Goal: Contribute content: Contribute content

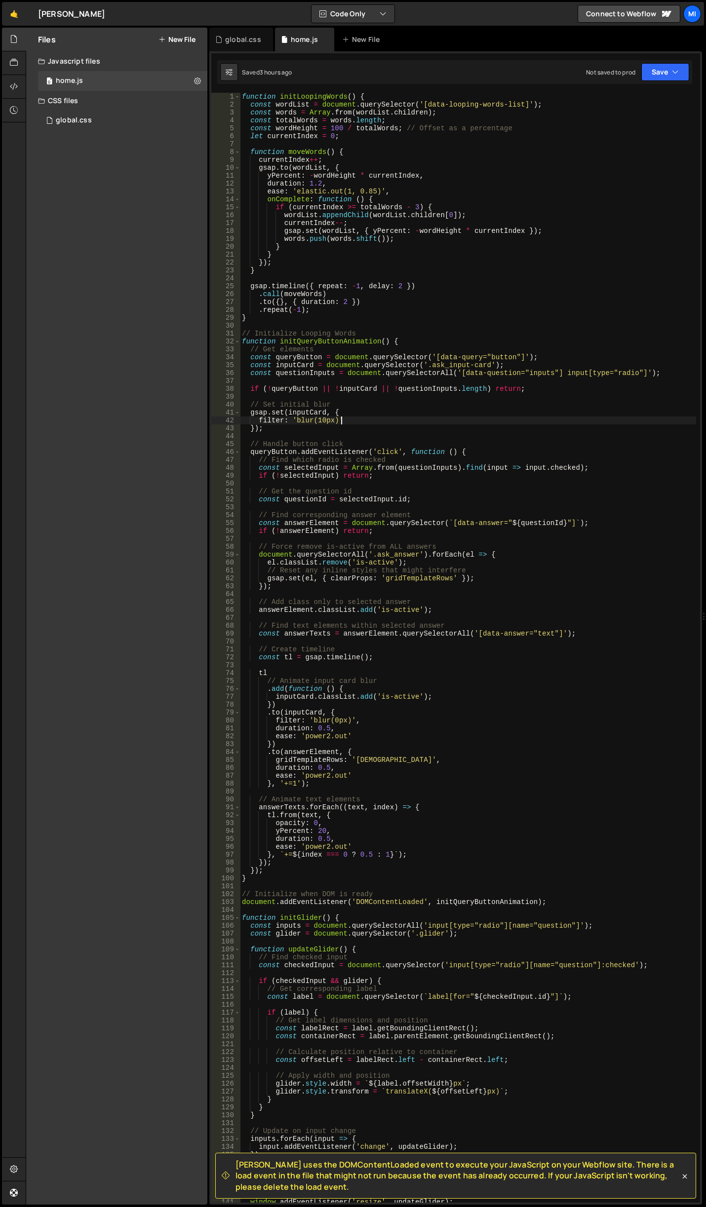
click at [414, 420] on div "function initLoopingWords ( ) { const wordList = document . querySelector ( '[d…" at bounding box center [468, 656] width 456 height 1126
click at [387, 321] on div "function initLoopingWords ( ) { const wordList = document . querySelector ( '[d…" at bounding box center [468, 656] width 456 height 1126
drag, startPoint x: 371, startPoint y: 328, endPoint x: 222, endPoint y: 332, distance: 148.6
click at [222, 332] on div "} 1 2 3 4 5 6 7 8 9 10 11 12 13 14 15 16 17 18 19 20 21 22 23 24 25 26 27 28 29…" at bounding box center [455, 648] width 489 height 1110
drag, startPoint x: 279, startPoint y: 96, endPoint x: 353, endPoint y: 96, distance: 74.0
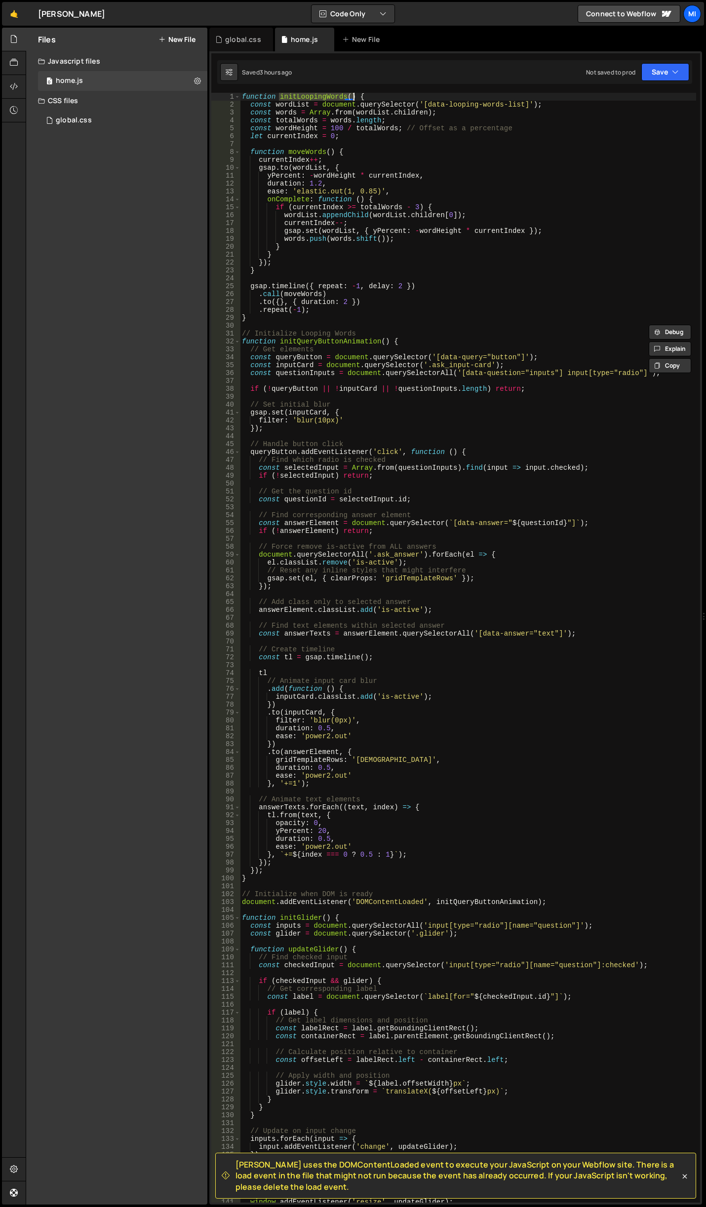
click at [353, 96] on div "function initLoopingWords ( ) { const wordList = document . querySelector ( '[d…" at bounding box center [468, 656] width 456 height 1126
drag, startPoint x: 557, startPoint y: 905, endPoint x: 152, endPoint y: 901, distance: 404.2
click at [152, 901] on div "Files New File Javascript files 0 home.js 0 CSS files global.css 0 Copy share l…" at bounding box center [366, 616] width 680 height 1177
drag, startPoint x: 379, startPoint y: 330, endPoint x: 373, endPoint y: 330, distance: 6.4
click at [373, 330] on div "function initLoopingWords ( ) { const wordList = document . querySelector ( '[d…" at bounding box center [468, 656] width 456 height 1126
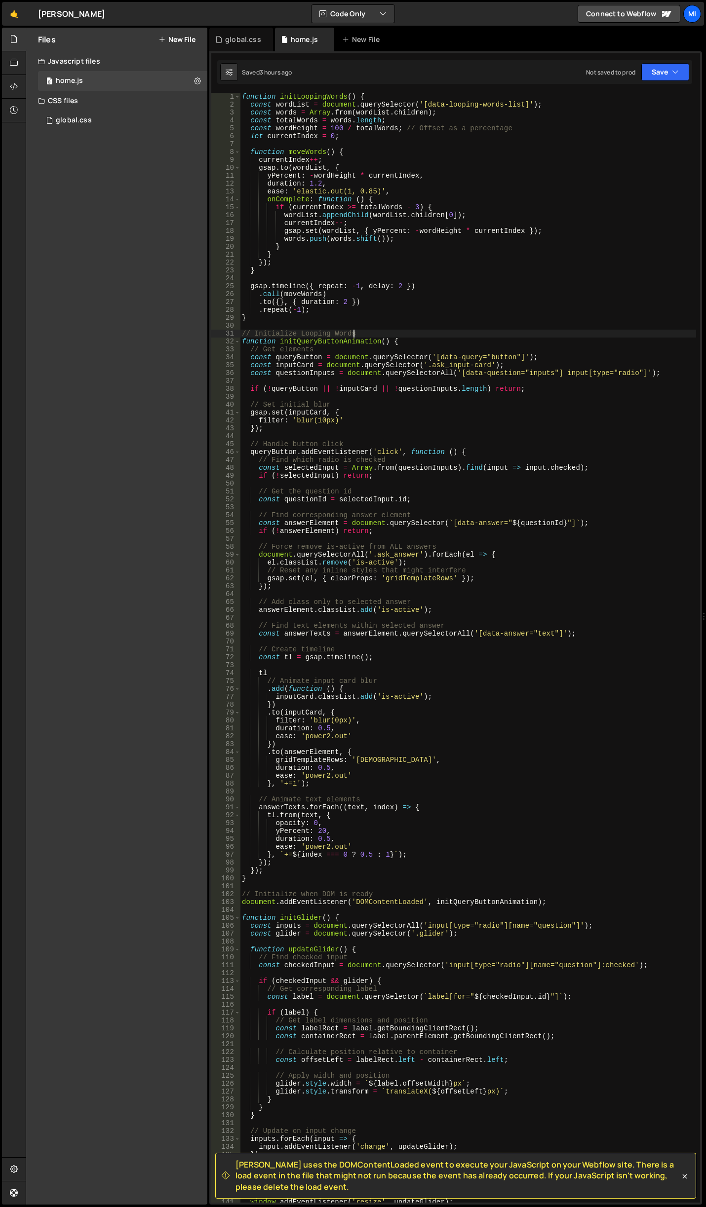
click at [355, 317] on div "function initLoopingWords ( ) { const wordList = document . querySelector ( '[d…" at bounding box center [468, 656] width 456 height 1126
type textarea "}"
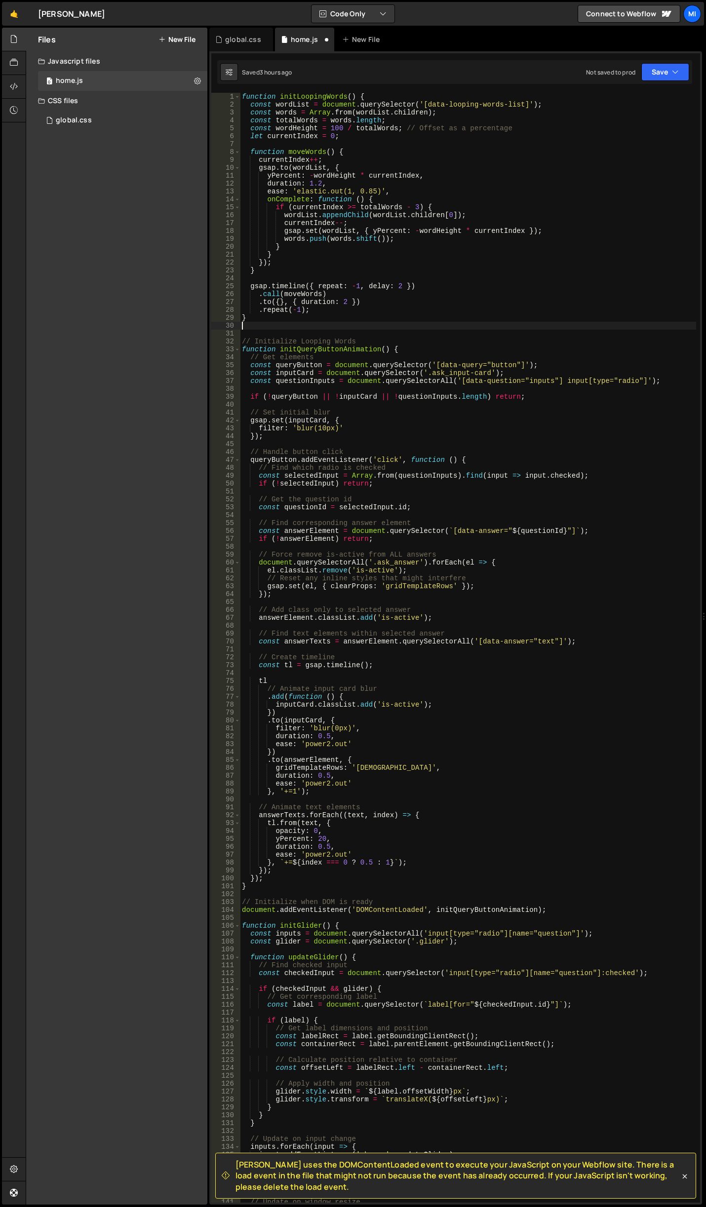
paste textarea "document.addEventListener('DOMContentLoaded', initQueryButtonAnimation);"
drag, startPoint x: 279, startPoint y: 98, endPoint x: 353, endPoint y: 96, distance: 74.5
click at [353, 96] on div "function initLoopingWords ( ) { const wordList = document . querySelector ( '[d…" at bounding box center [468, 656] width 456 height 1126
drag, startPoint x: 431, startPoint y: 323, endPoint x: 530, endPoint y: 324, distance: 99.2
click at [530, 324] on div "function initLoopingWords ( ) { const wordList = document . querySelector ( '[d…" at bounding box center [468, 656] width 456 height 1126
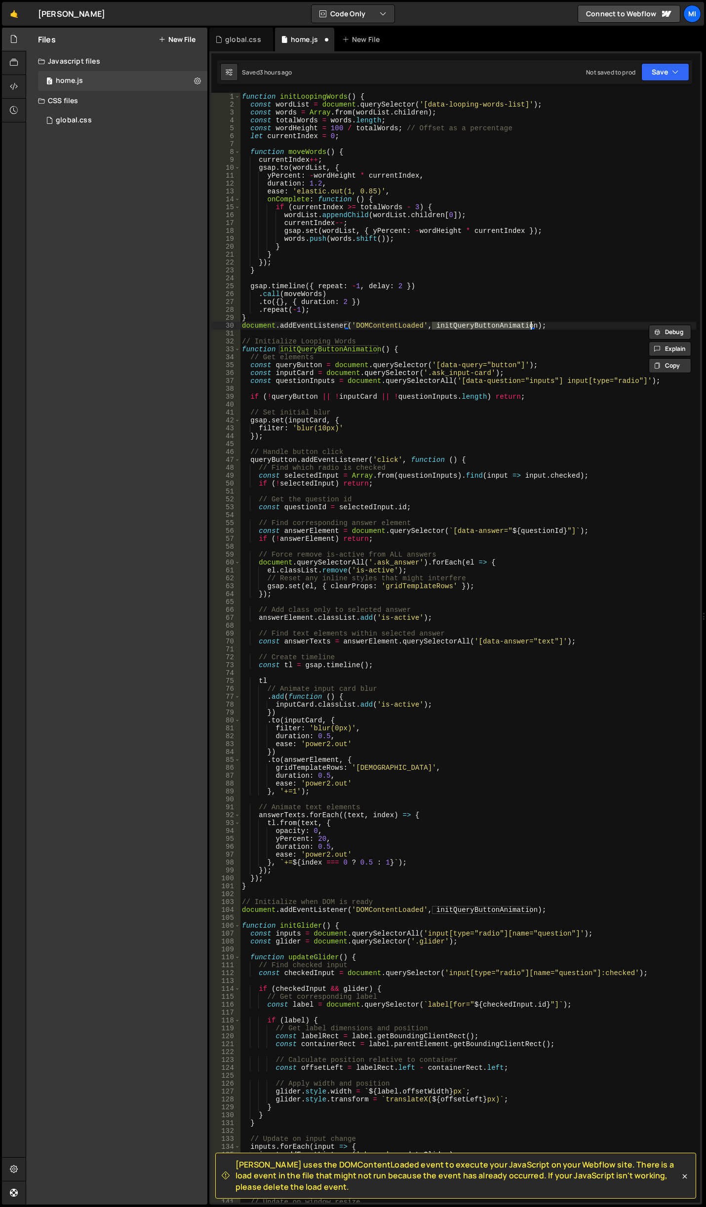
paste textarea "LoopingWords()"
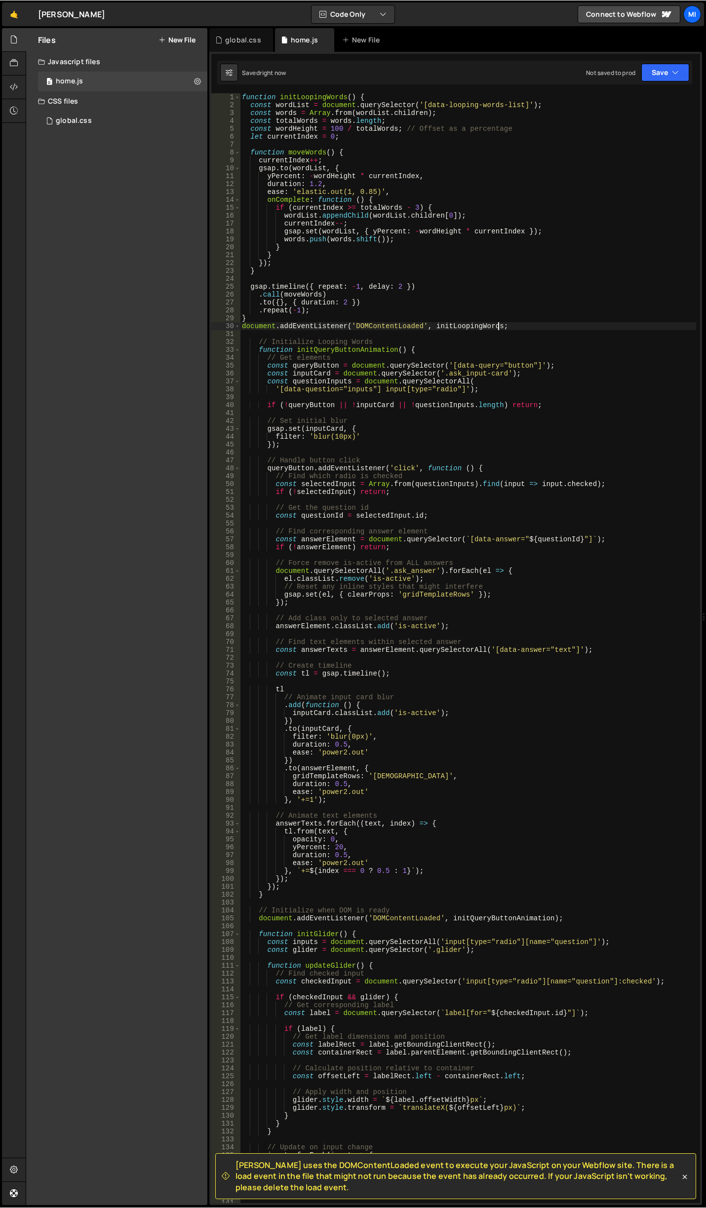
scroll to position [0, 18]
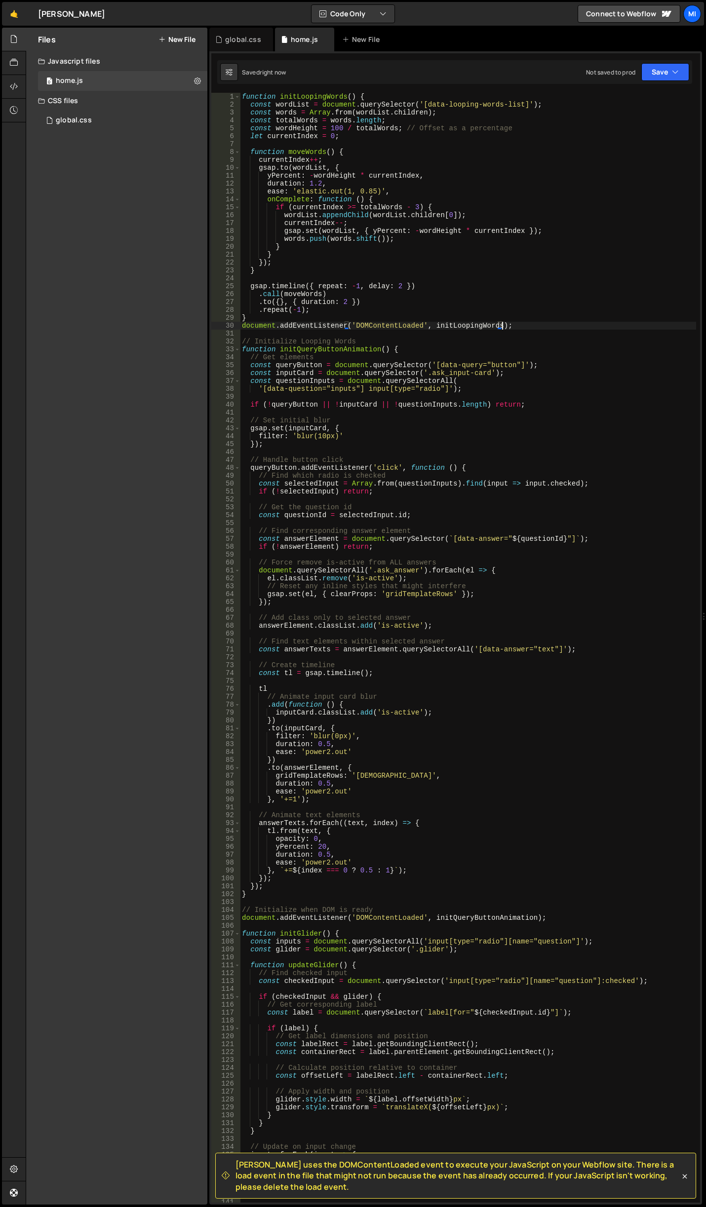
type textarea "document.addEventListener('DOMContentLoaded', initLoopingWords);"
